Goal: Use online tool/utility: Utilize a website feature to perform a specific function

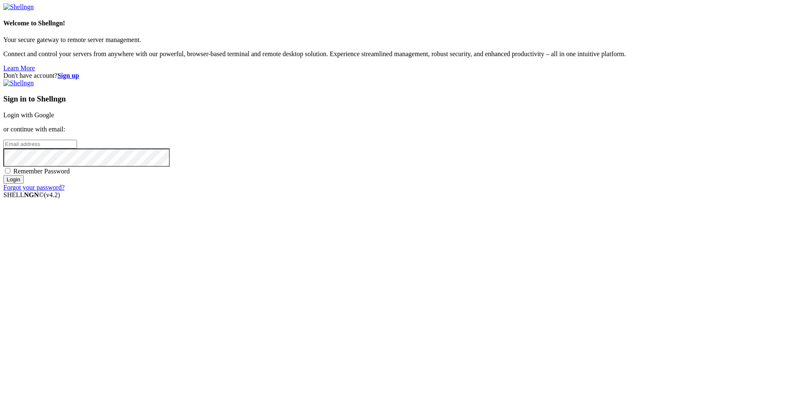
type input "[PERSON_NAME][EMAIL_ADDRESS][DOMAIN_NAME]"
click at [24, 184] on input "Login" at bounding box center [13, 179] width 20 height 9
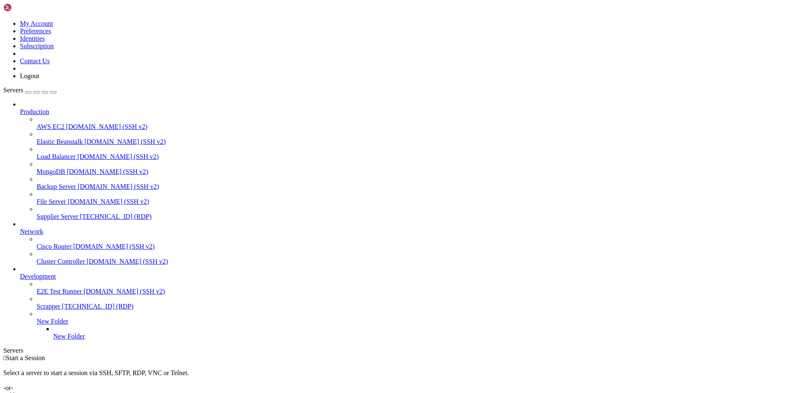
click at [80, 213] on span "[TECHNICAL_ID] (RDP)" at bounding box center [116, 216] width 72 height 7
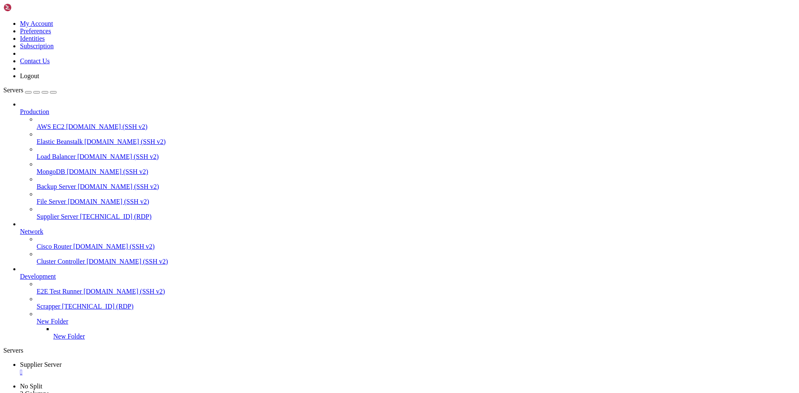
drag, startPoint x: 136, startPoint y: 537, endPoint x: 117, endPoint y: 552, distance: 23.7
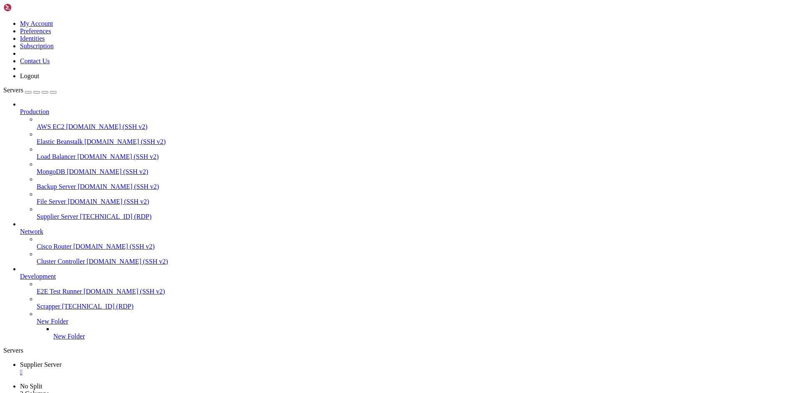
drag, startPoint x: 38, startPoint y: 616, endPoint x: 68, endPoint y: 616, distance: 30.4
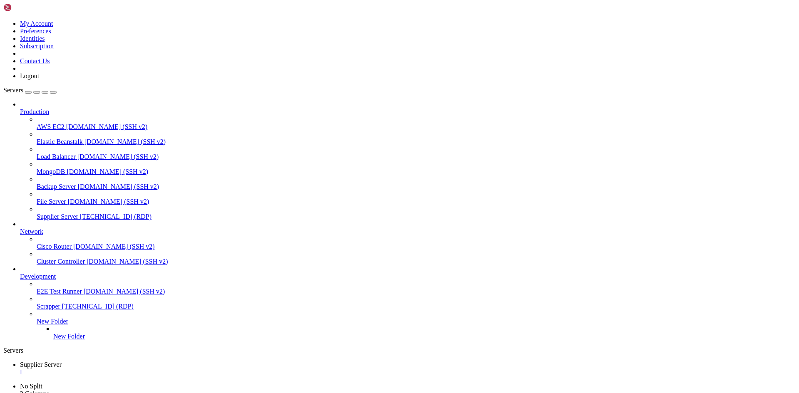
drag, startPoint x: 241, startPoint y: 536, endPoint x: 194, endPoint y: 534, distance: 46.2
drag, startPoint x: 243, startPoint y: 534, endPoint x: 202, endPoint y: 530, distance: 41.0
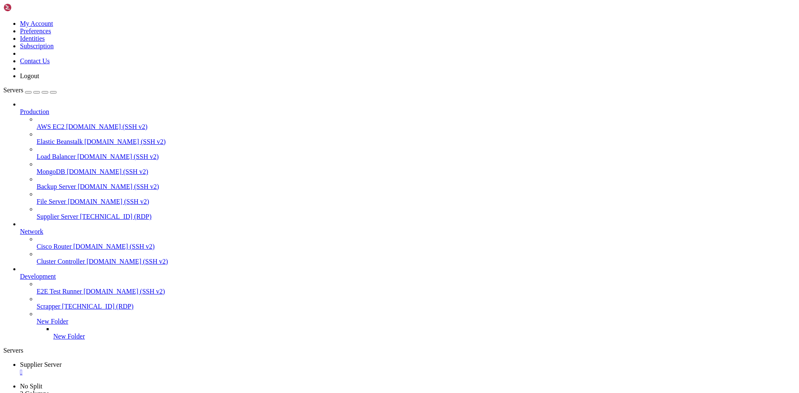
drag, startPoint x: 226, startPoint y: 524, endPoint x: 236, endPoint y: 527, distance: 10.1
drag, startPoint x: 241, startPoint y: 535, endPoint x: 196, endPoint y: 534, distance: 45.4
